Goal: Task Accomplishment & Management: Manage account settings

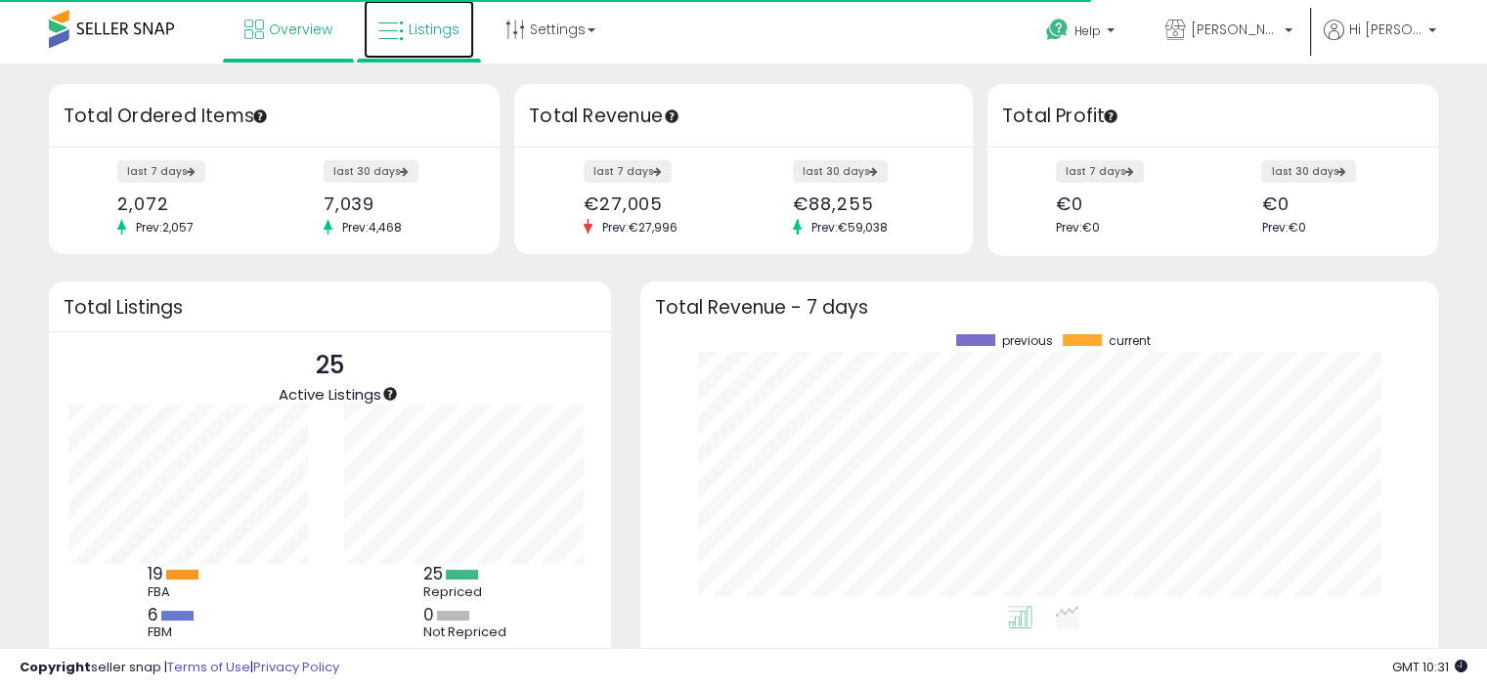
scroll to position [271, 758]
click at [433, 30] on span "Listings" at bounding box center [434, 30] width 51 height 20
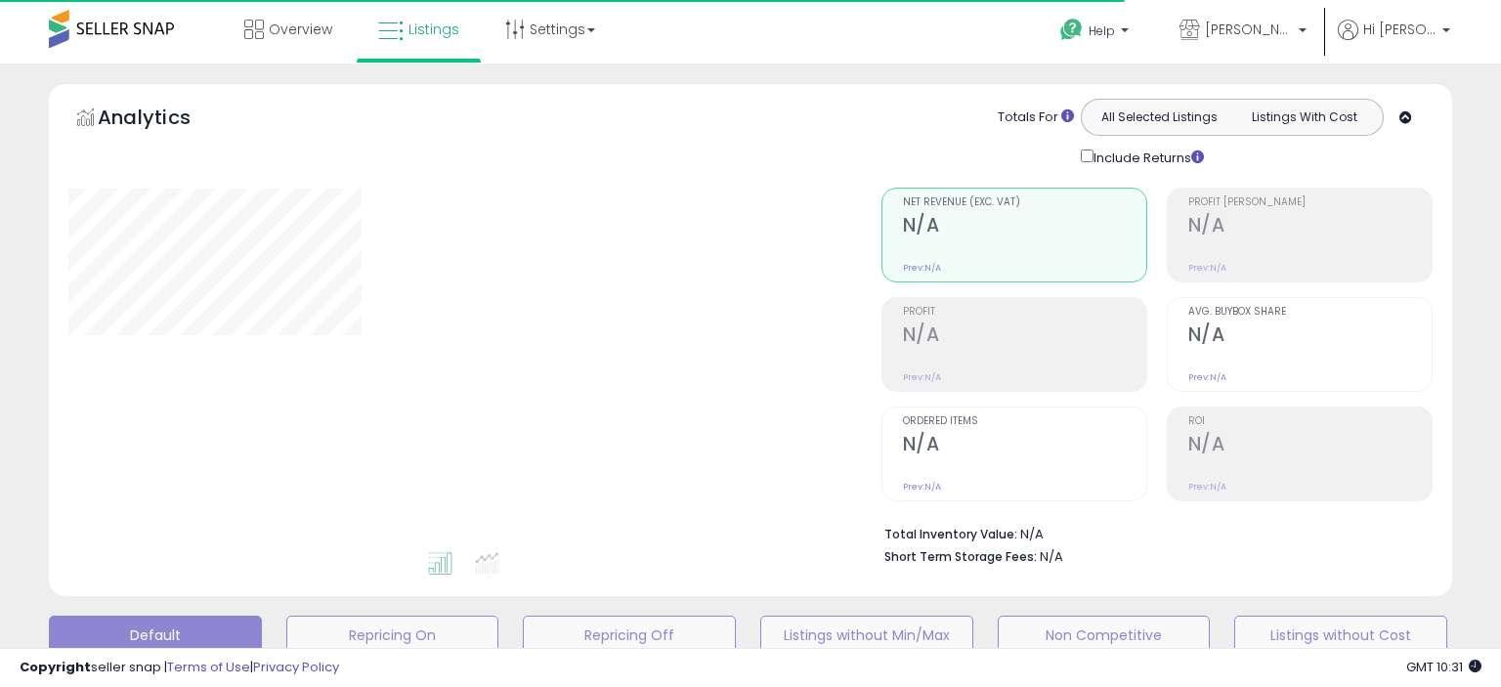
click at [848, 50] on div "Overview Listings Settings" at bounding box center [480, 41] width 991 height 83
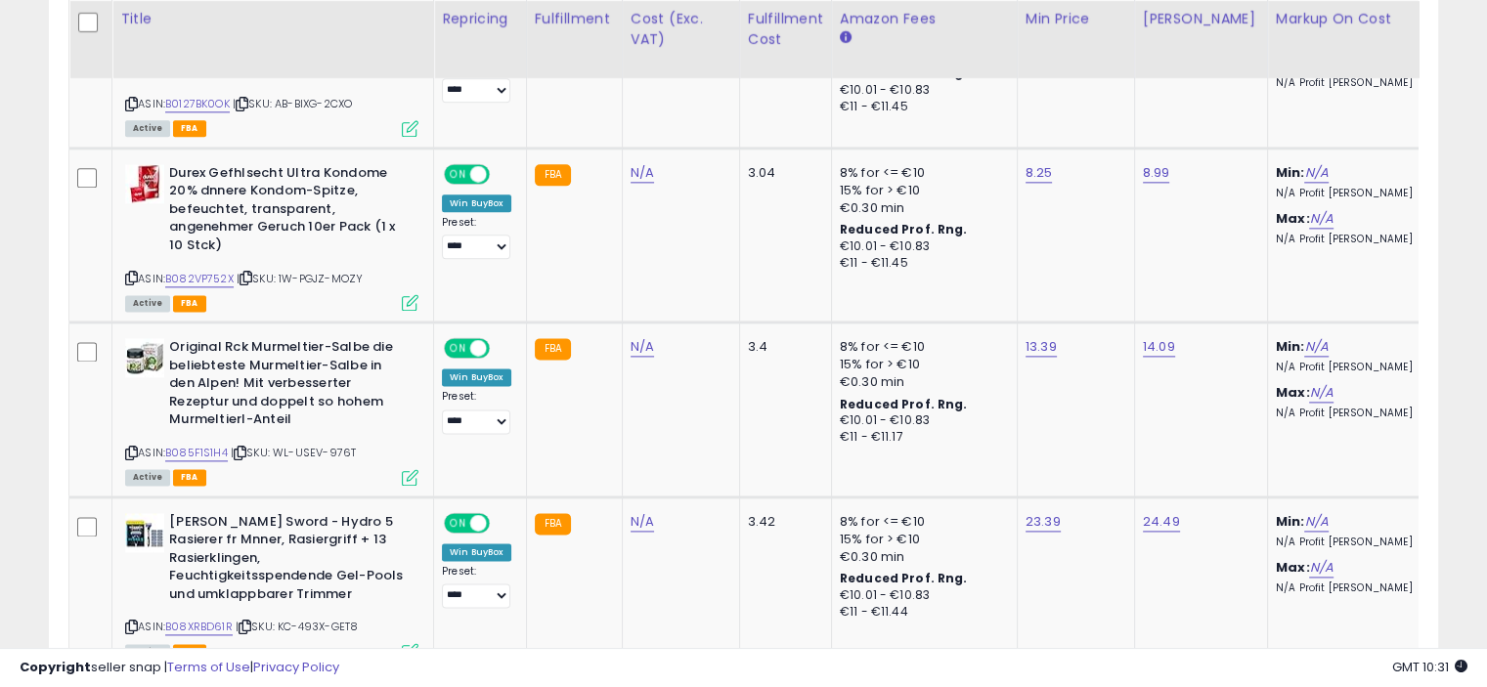
scroll to position [2541, 0]
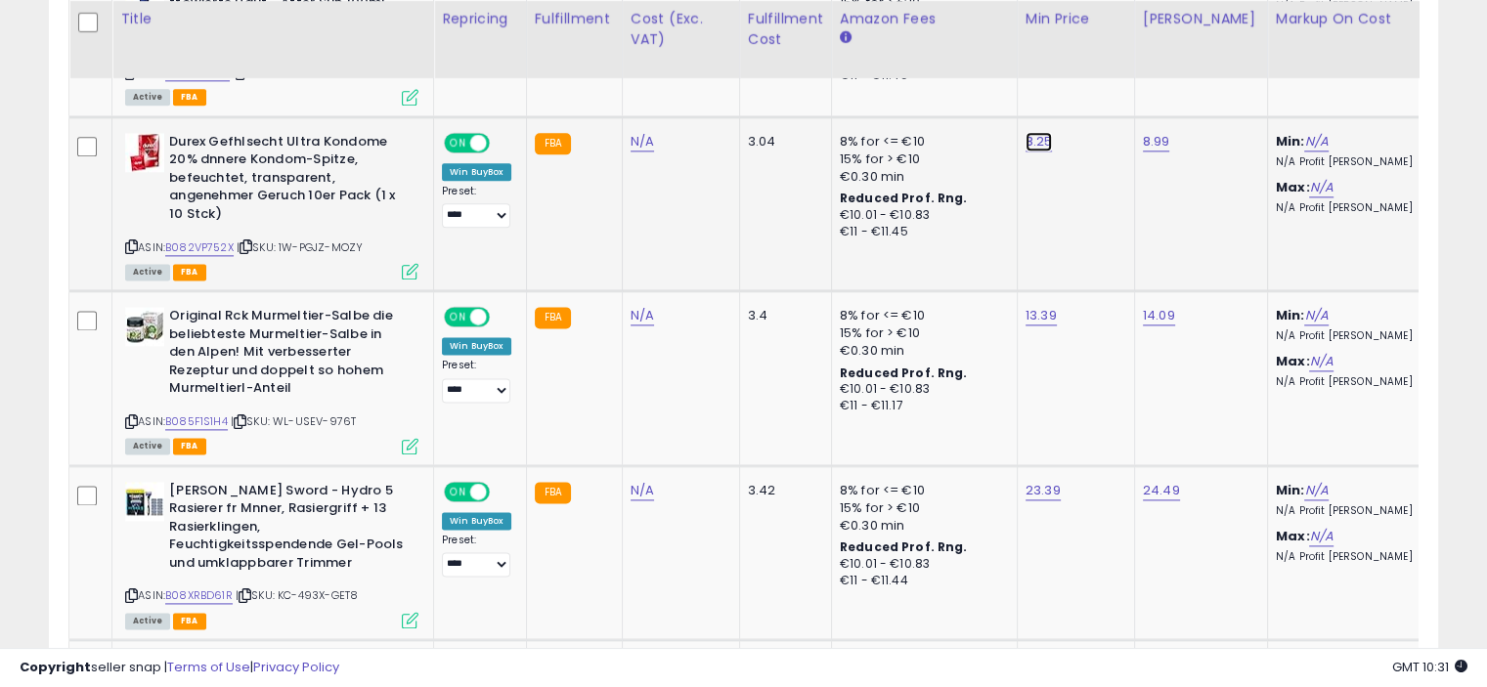
type input "*"
type input "****"
click at [1071, 71] on button "submit" at bounding box center [1087, 85] width 33 height 29
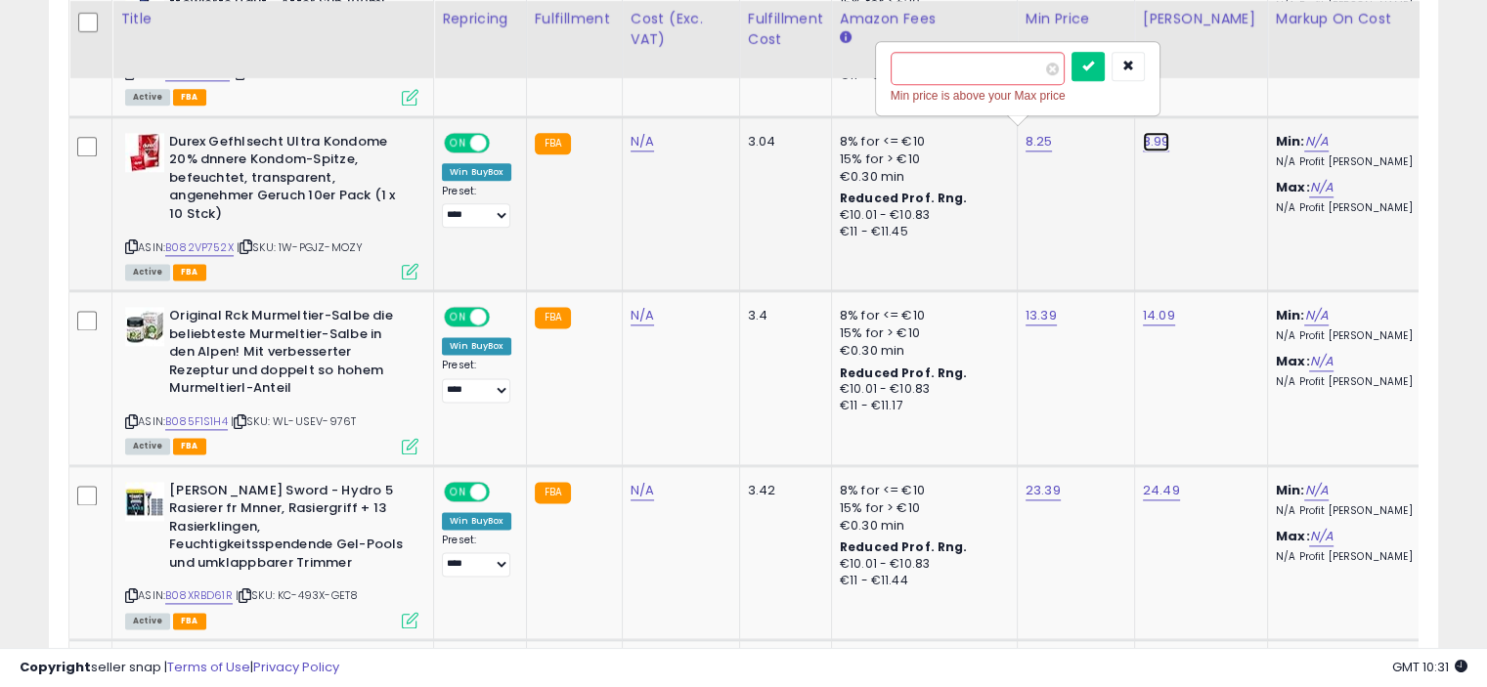
type input "*"
type input "**"
click button "submit" at bounding box center [1205, 85] width 33 height 29
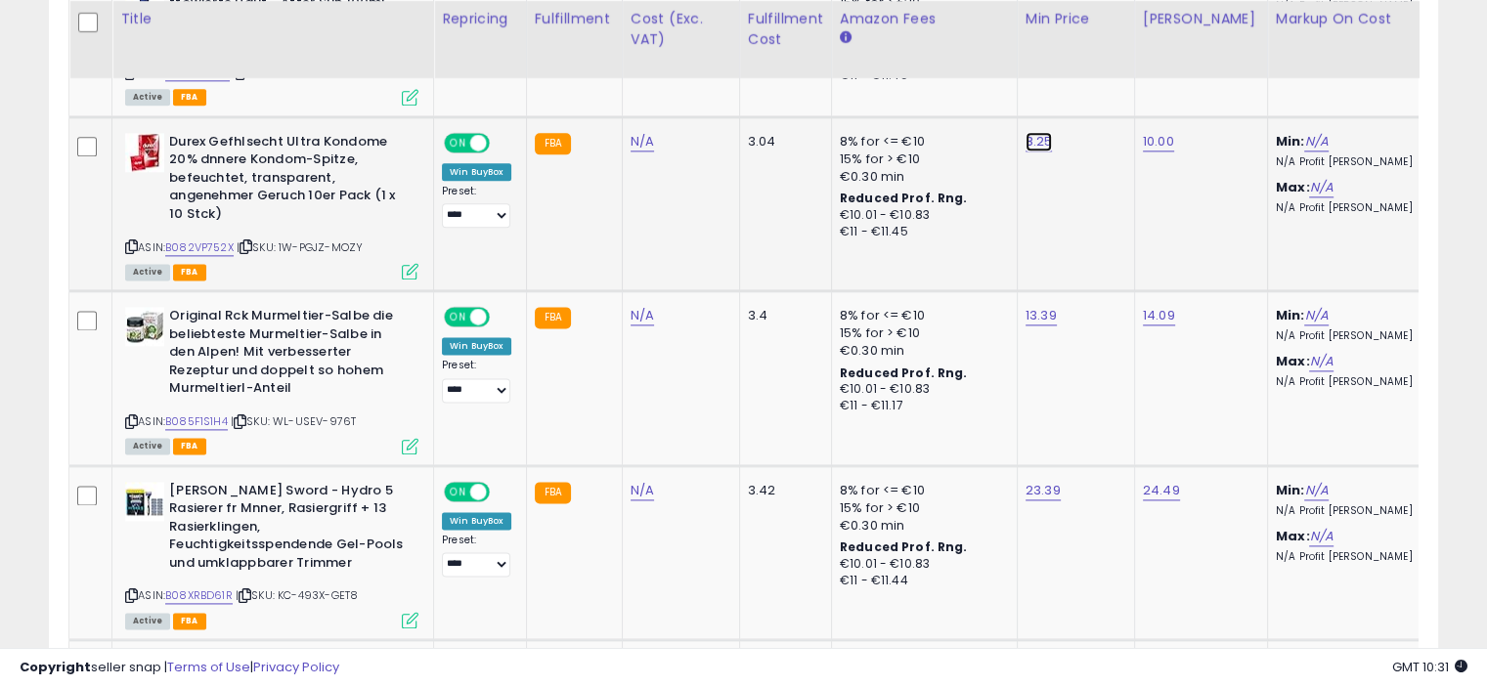
type input "*"
type input "****"
click button "submit" at bounding box center [1087, 85] width 33 height 29
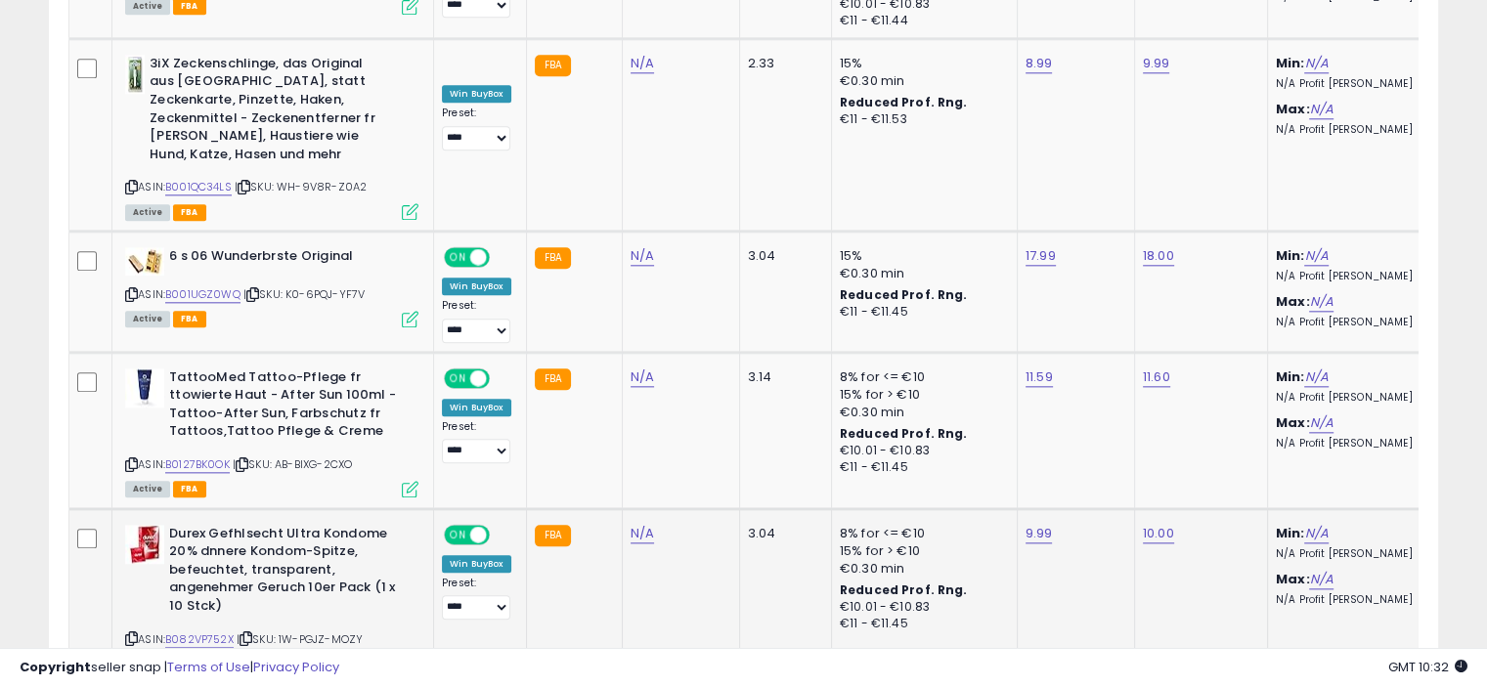
scroll to position [0, 0]
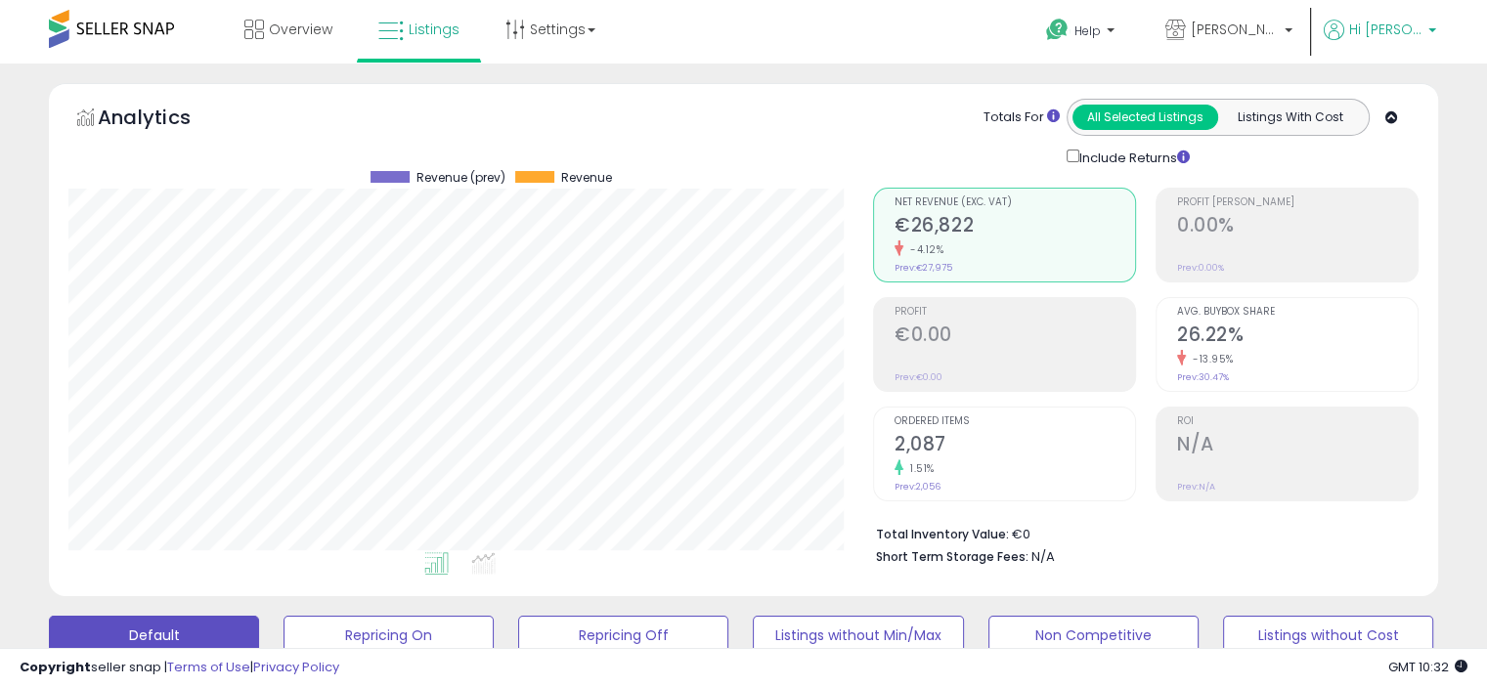
click at [1420, 44] on p "Hi [PERSON_NAME]" at bounding box center [1379, 32] width 112 height 24
click at [1392, 218] on li "Logout" at bounding box center [1391, 208] width 81 height 48
click at [1387, 205] on link "Logout" at bounding box center [1391, 206] width 43 height 19
